Goal: Information Seeking & Learning: Understand process/instructions

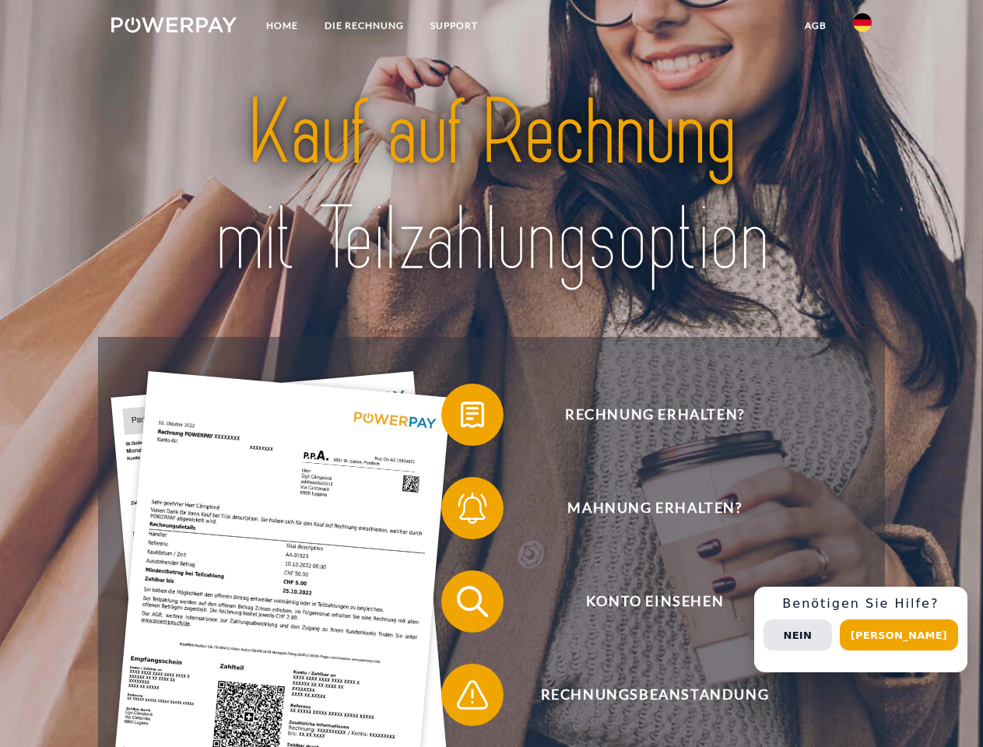
click at [174, 27] on img at bounding box center [173, 25] width 125 height 16
click at [862, 27] on img at bounding box center [862, 22] width 19 height 19
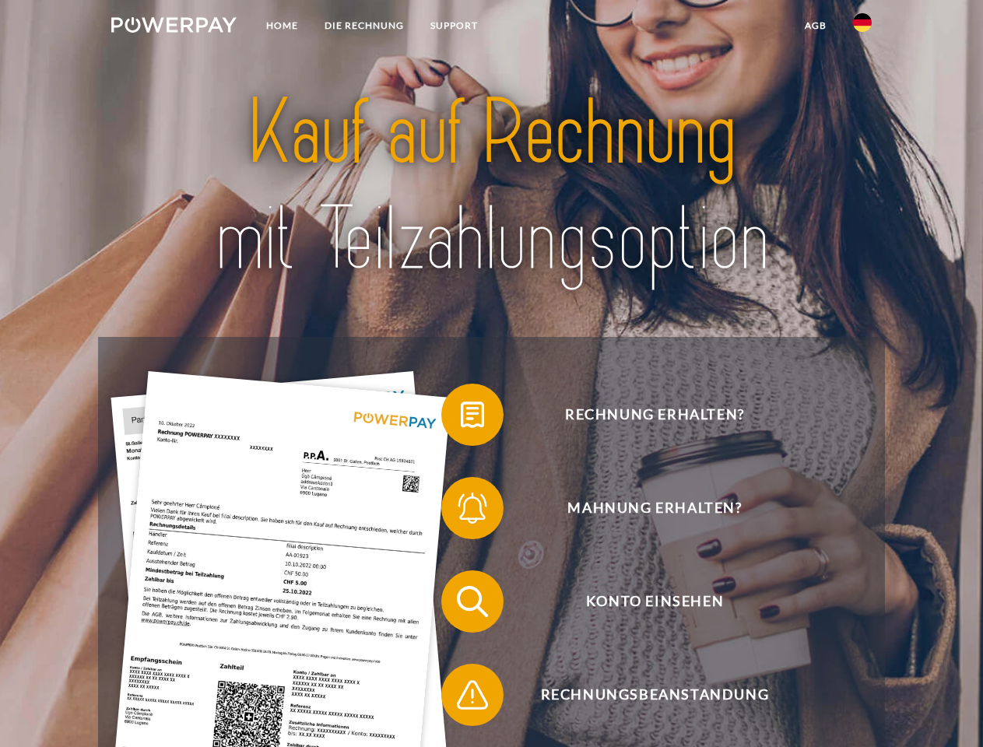
click at [815, 26] on link "agb" at bounding box center [815, 26] width 48 height 28
click at [461, 418] on span at bounding box center [449, 415] width 78 height 78
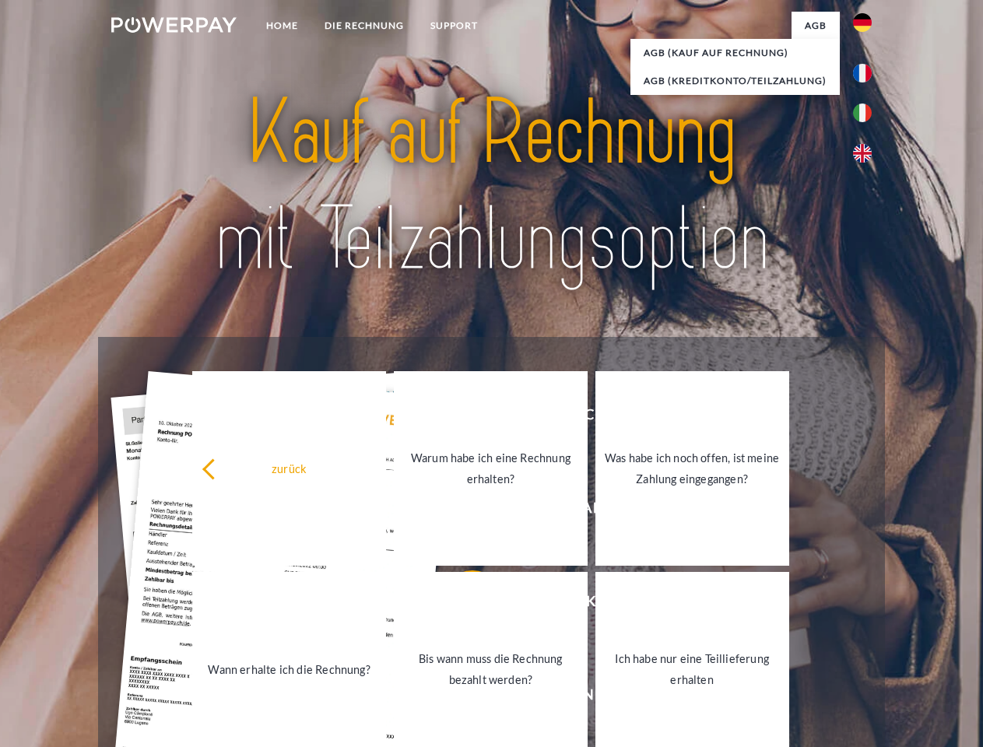
click at [461, 511] on link "Warum habe ich eine Rechnung erhalten?" at bounding box center [491, 468] width 194 height 195
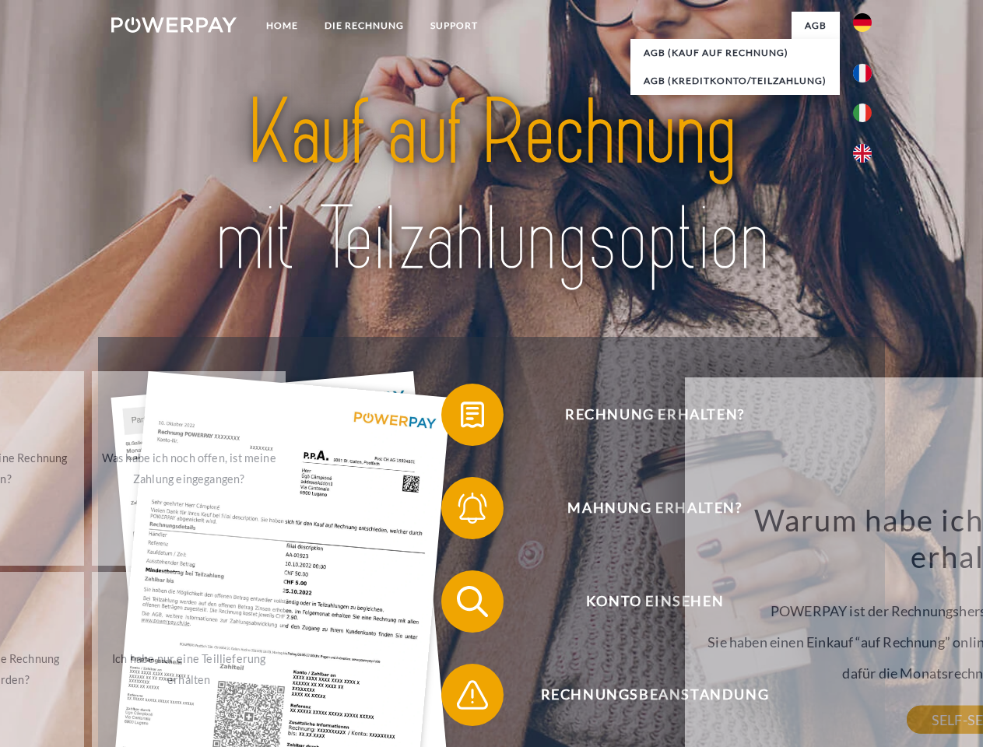
click at [461, 605] on span at bounding box center [449, 602] width 78 height 78
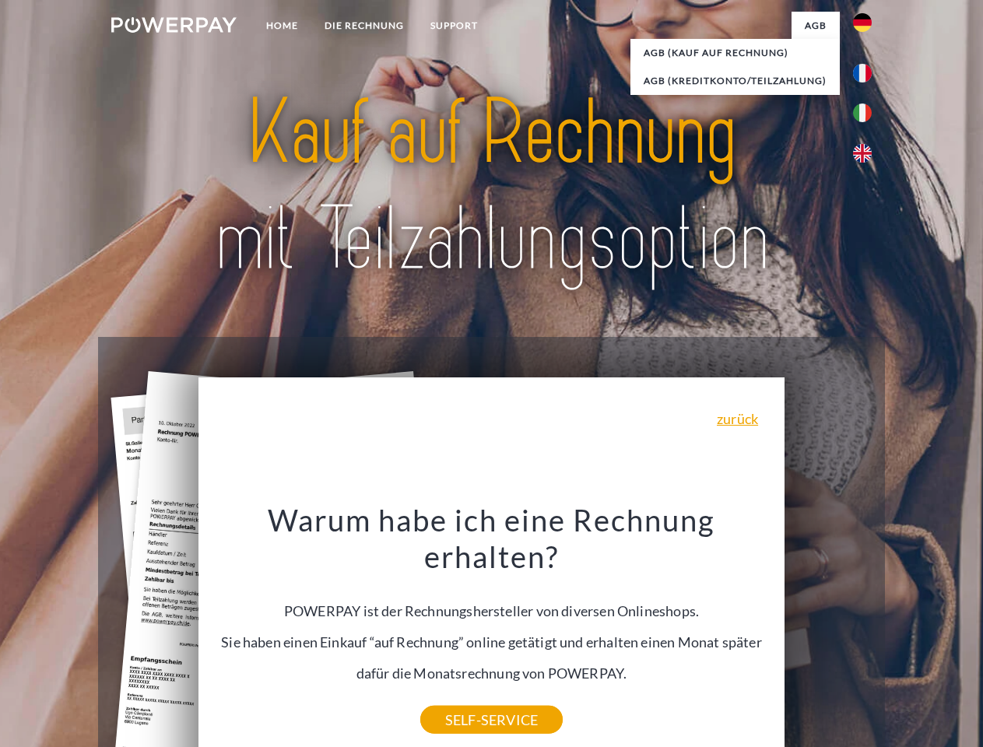
click at [461, 698] on div "Warum habe ich eine Rechnung erhalten? POWERPAY ist der Rechnungshersteller von…" at bounding box center [492, 610] width 568 height 219
click at [866, 629] on div "Rechnung erhalten? Mahnung erhalten? Konto einsehen" at bounding box center [491, 648] width 786 height 622
click at [828, 633] on span "Konto einsehen" at bounding box center [654, 601] width 381 height 62
click at [904, 635] on header "Home DIE RECHNUNG SUPPORT" at bounding box center [491, 537] width 983 height 1075
